Goal: Task Accomplishment & Management: Manage account settings

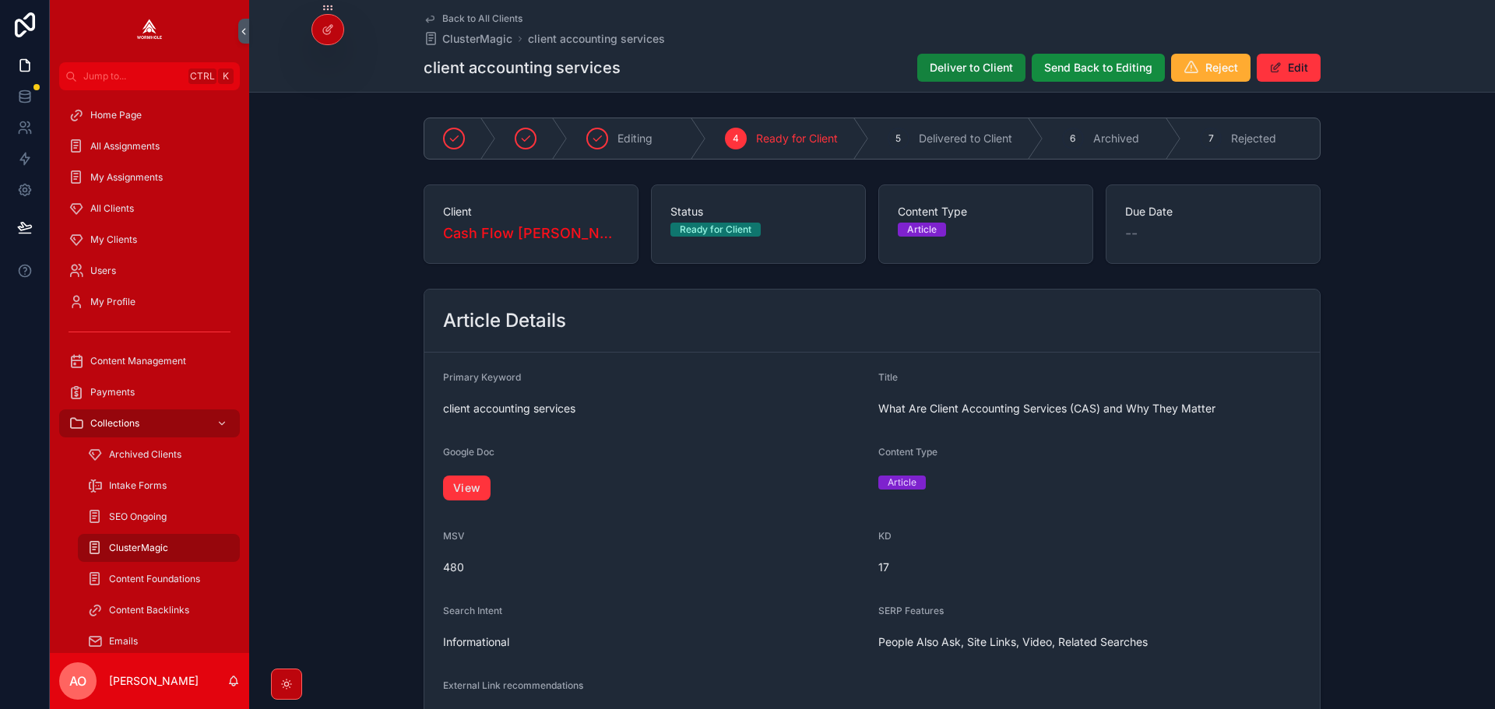
click at [975, 68] on span "Deliver to Client" at bounding box center [970, 68] width 83 height 16
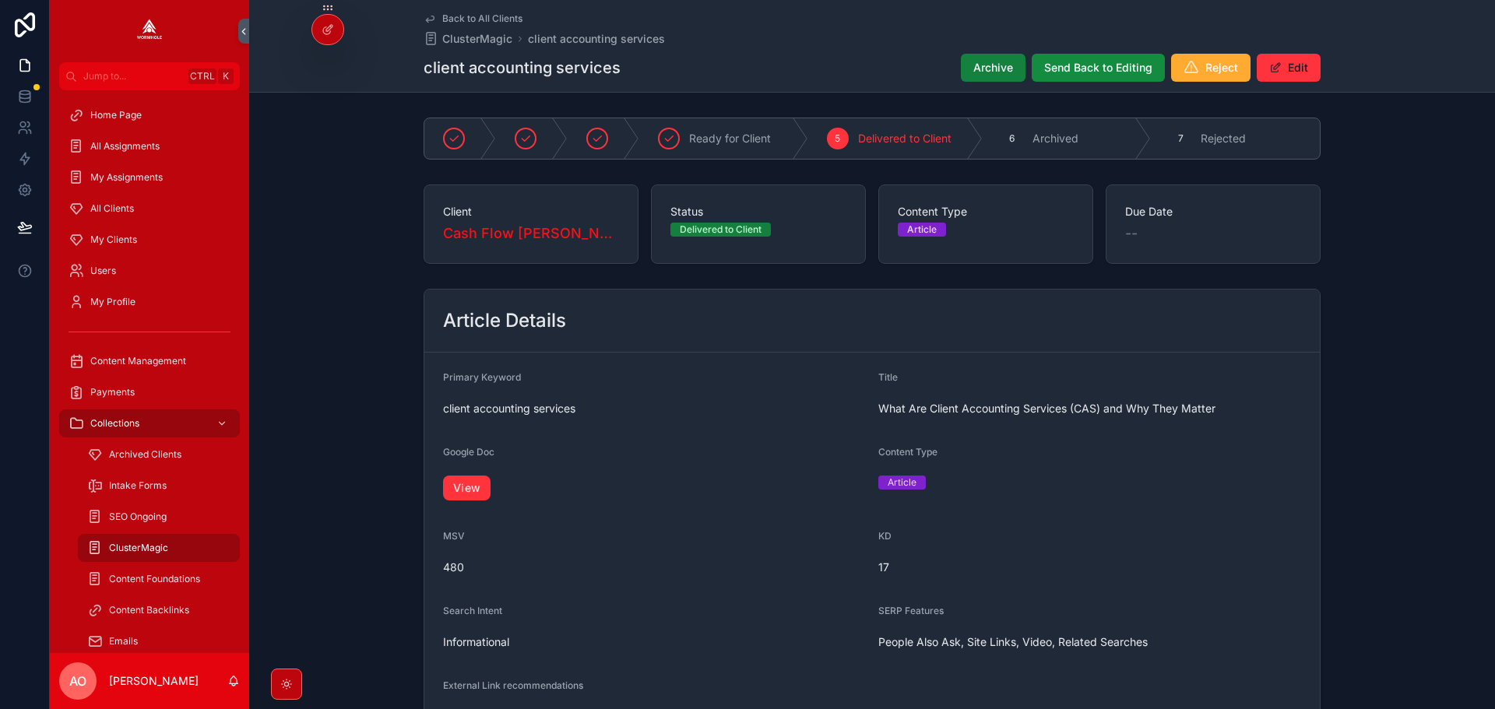
click at [1017, 73] on button "Archive" at bounding box center [993, 68] width 65 height 28
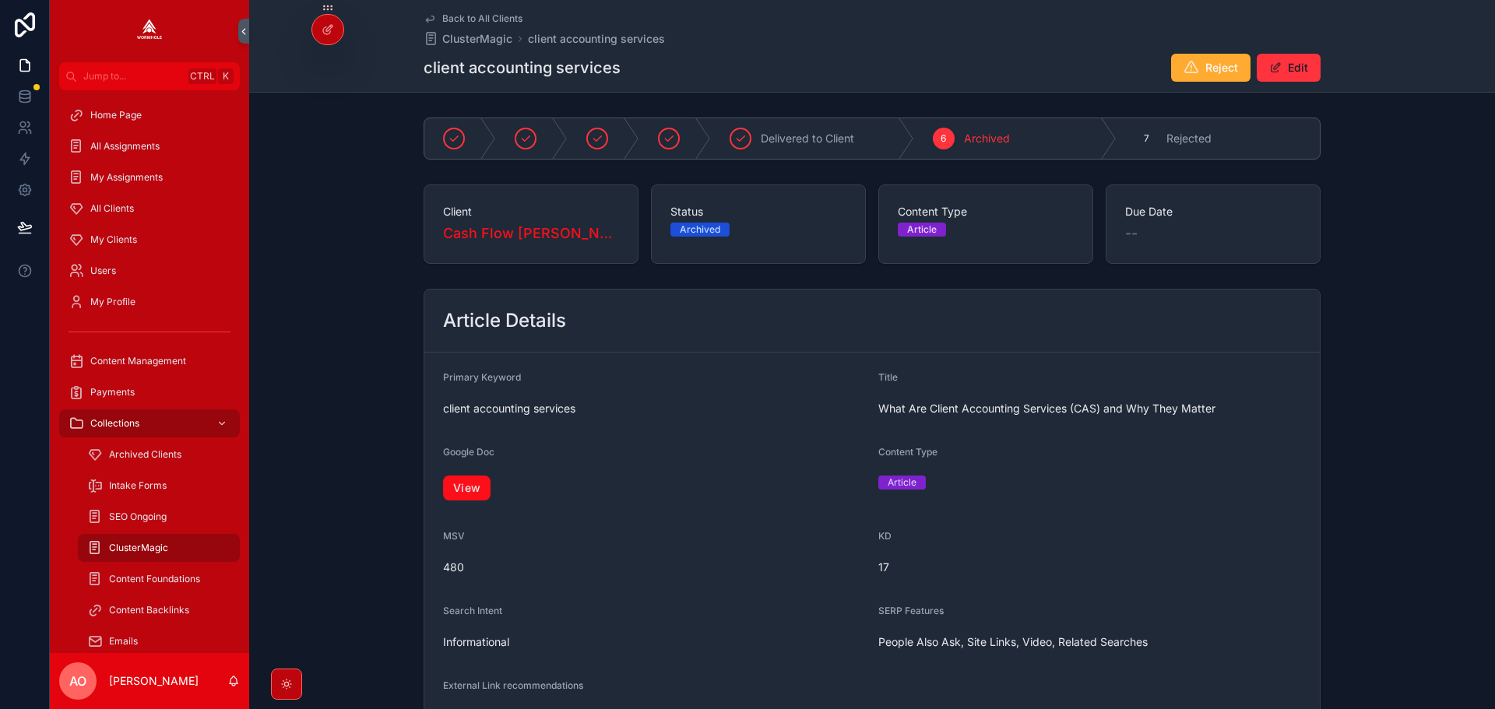
click at [468, 490] on link "View" at bounding box center [466, 488] width 47 height 25
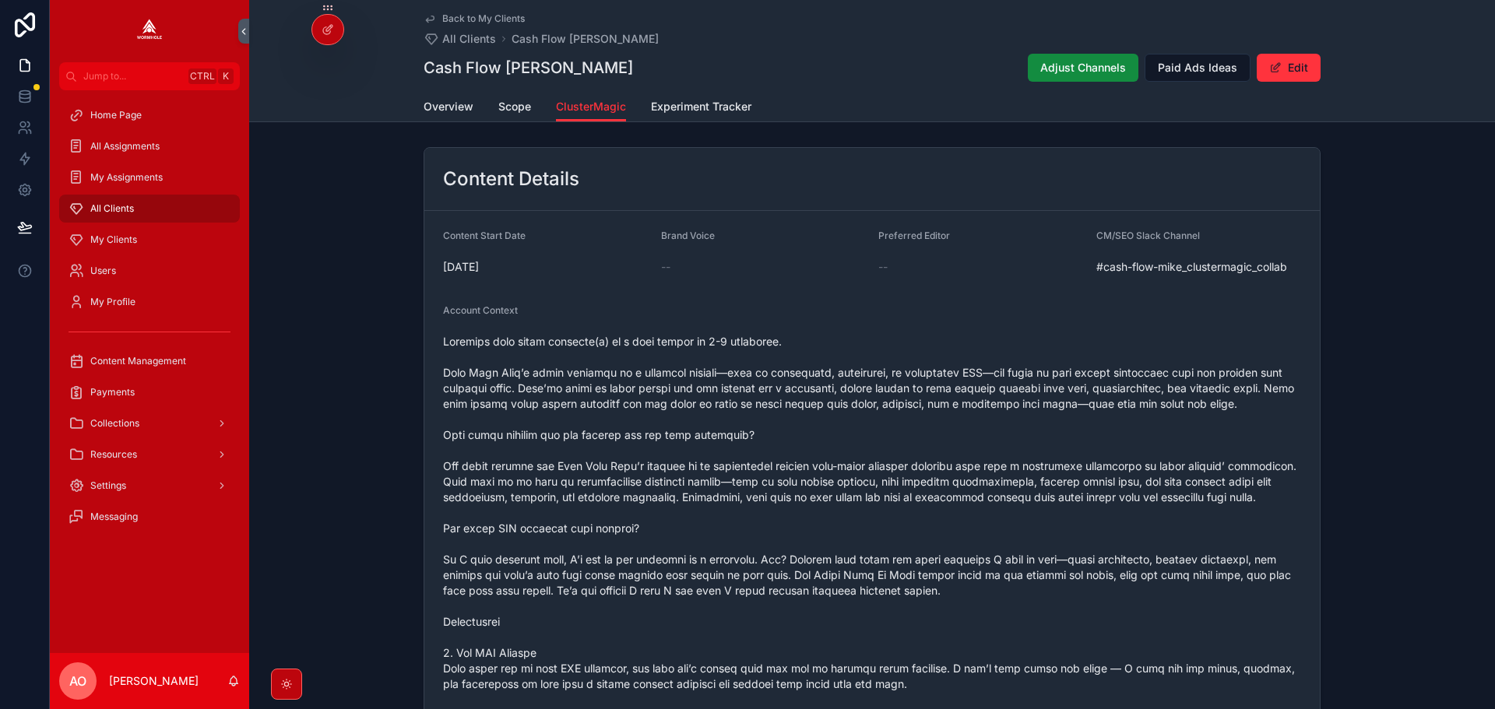
scroll to position [1557, 0]
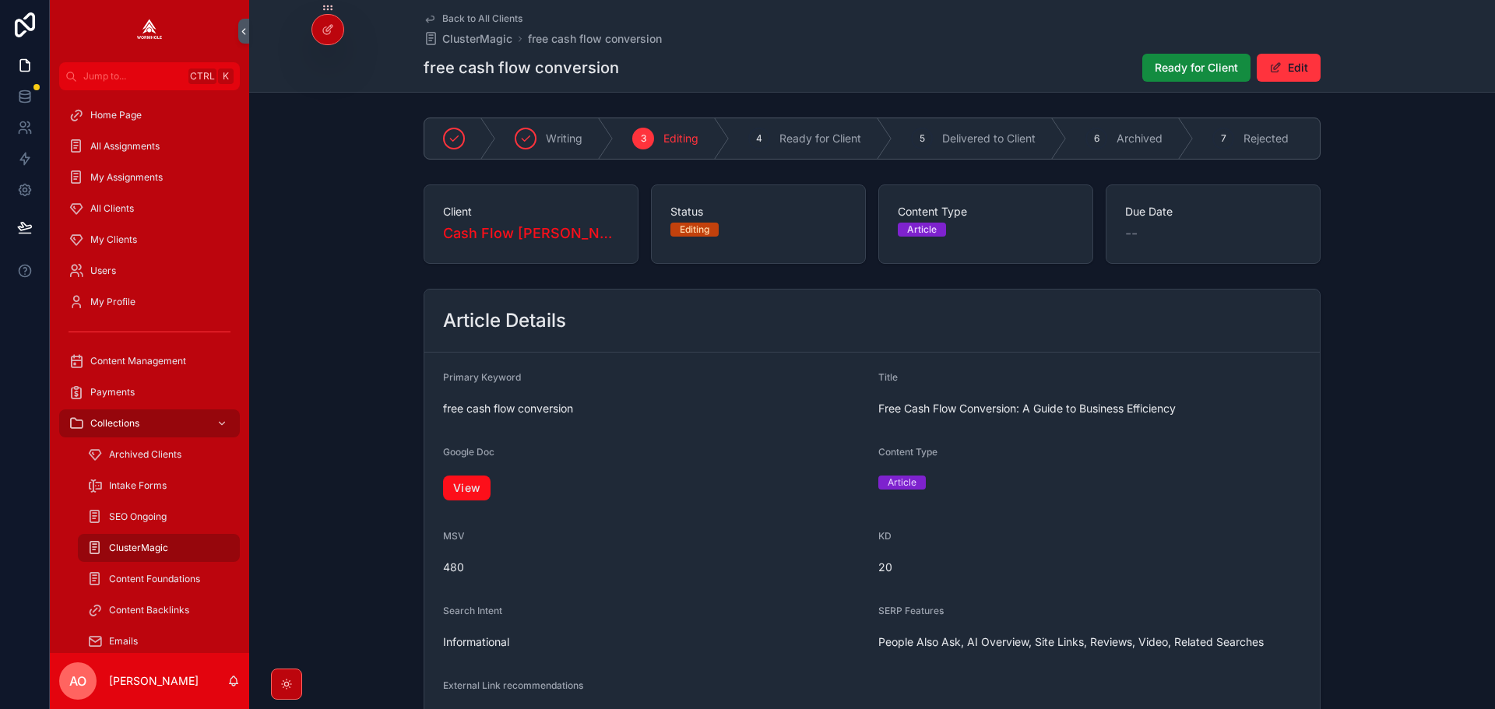
click at [460, 490] on link "View" at bounding box center [466, 488] width 47 height 25
click at [1235, 65] on button "Ready for Client" at bounding box center [1196, 68] width 108 height 28
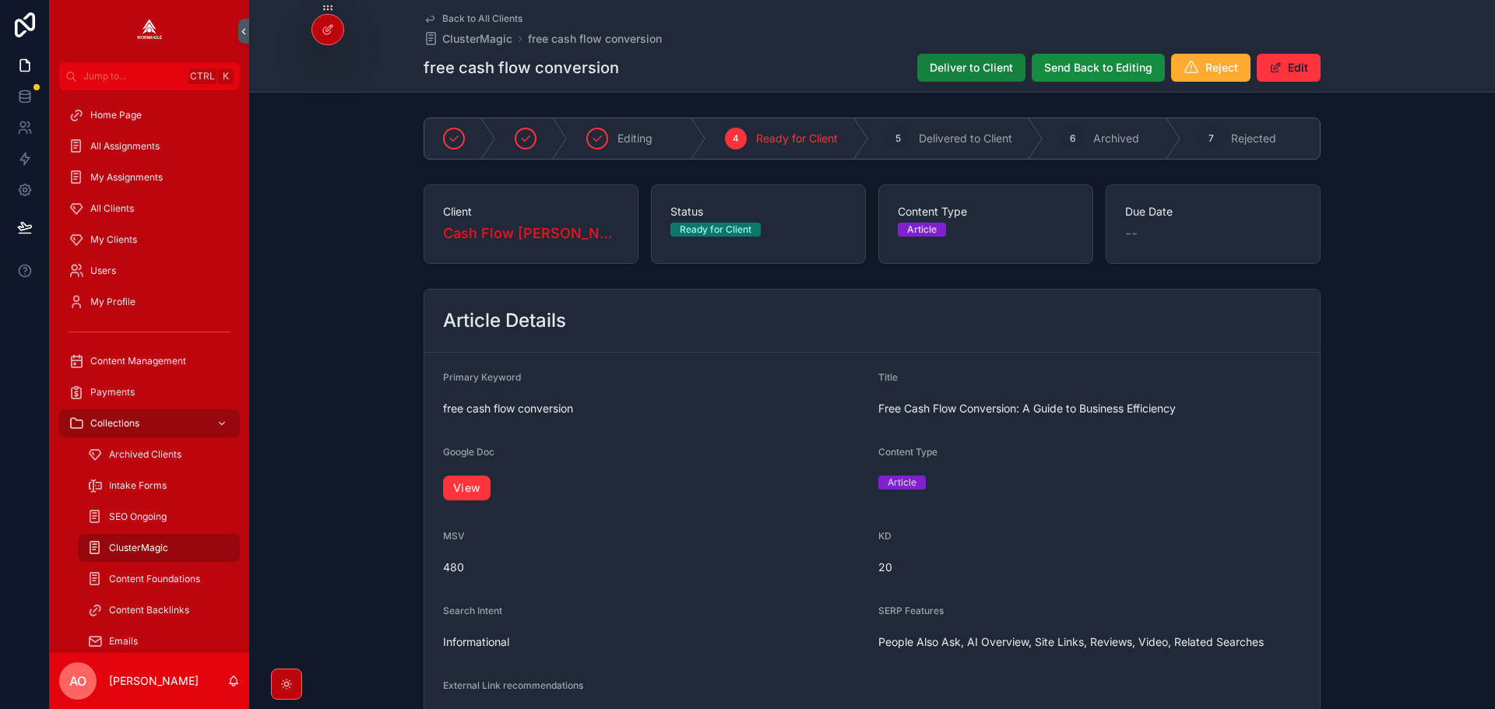
click at [967, 68] on span "Deliver to Client" at bounding box center [970, 68] width 83 height 16
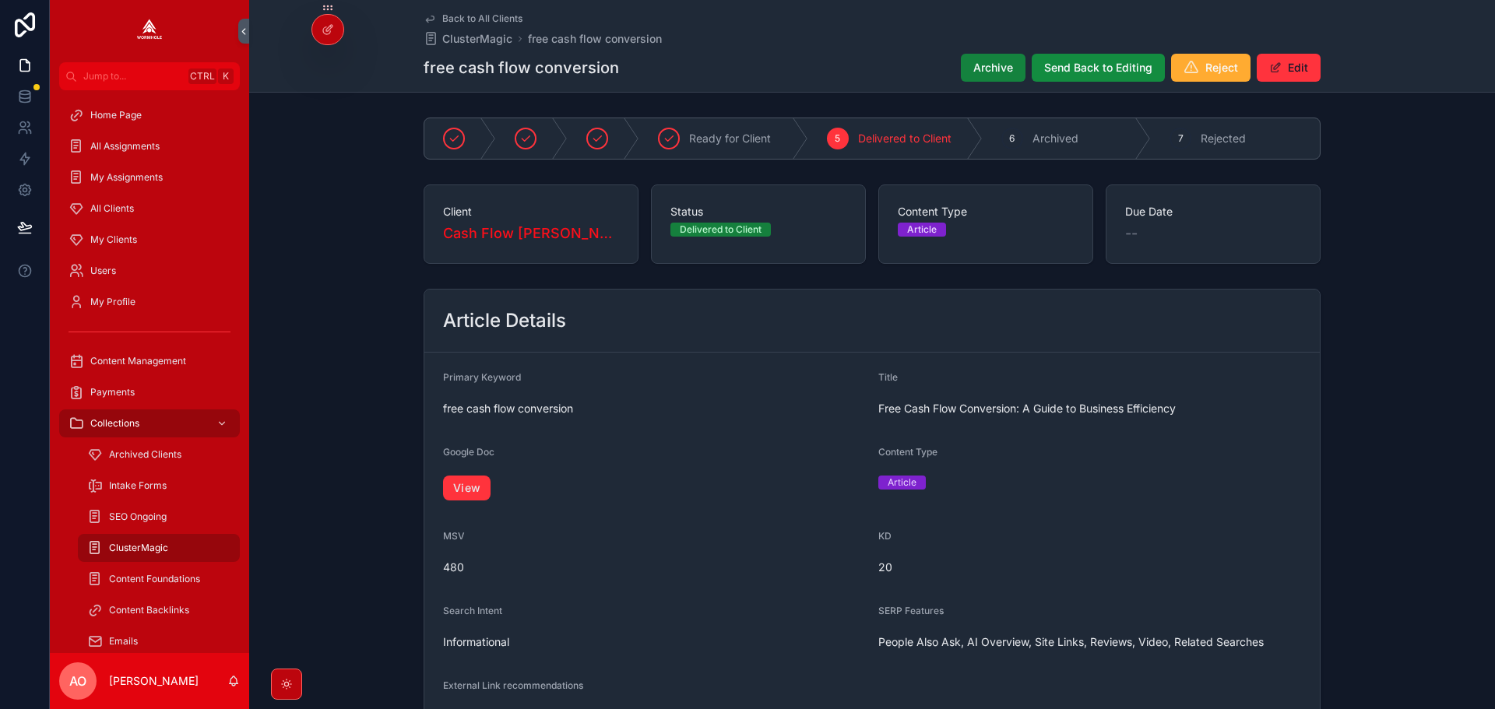
click at [987, 65] on span "Archive" at bounding box center [993, 68] width 40 height 16
